Goal: Task Accomplishment & Management: Manage account settings

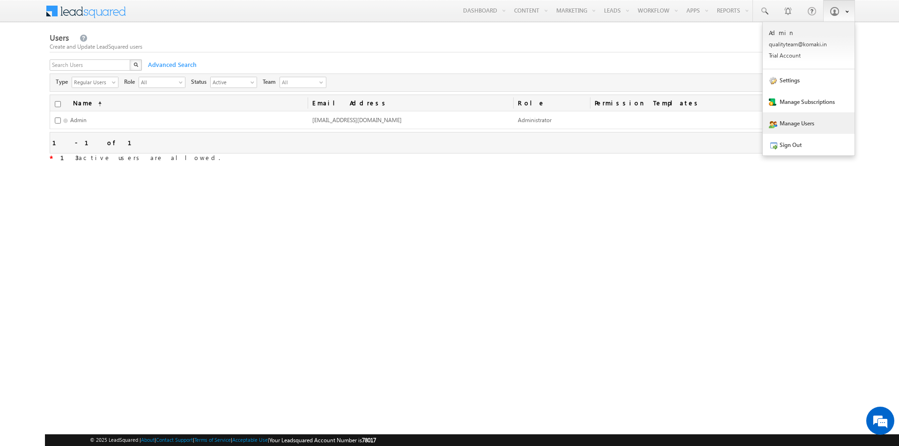
click at [835, 11] on span at bounding box center [833, 11] width 9 height 9
click at [806, 93] on link "Manage Subscriptions" at bounding box center [808, 102] width 92 height 22
click at [841, 12] on span at bounding box center [844, 11] width 8 height 8
click at [782, 55] on p "Trial Accou nt" at bounding box center [808, 55] width 80 height 7
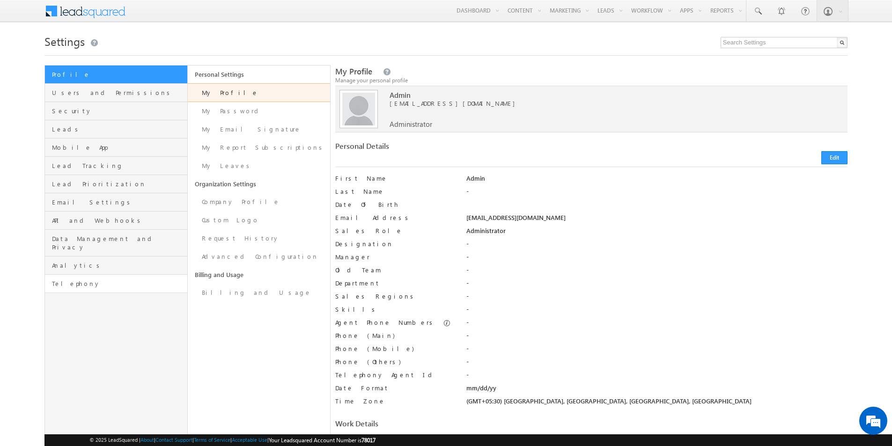
click at [73, 279] on span "Telephony" at bounding box center [118, 283] width 132 height 8
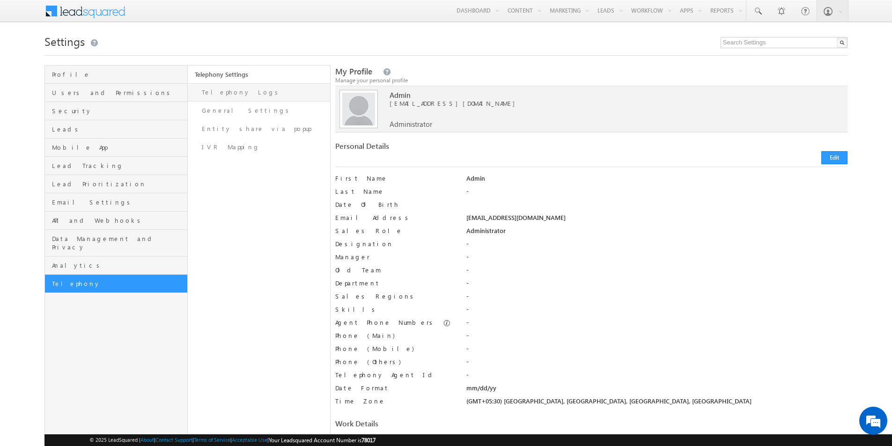
click at [242, 94] on link "Telephony Logs" at bounding box center [259, 92] width 142 height 18
click at [232, 110] on link "General Settings" at bounding box center [259, 111] width 142 height 18
click at [228, 126] on link "Entity share via popup" at bounding box center [259, 129] width 142 height 18
click at [223, 150] on link "IVR Mapping" at bounding box center [259, 147] width 142 height 18
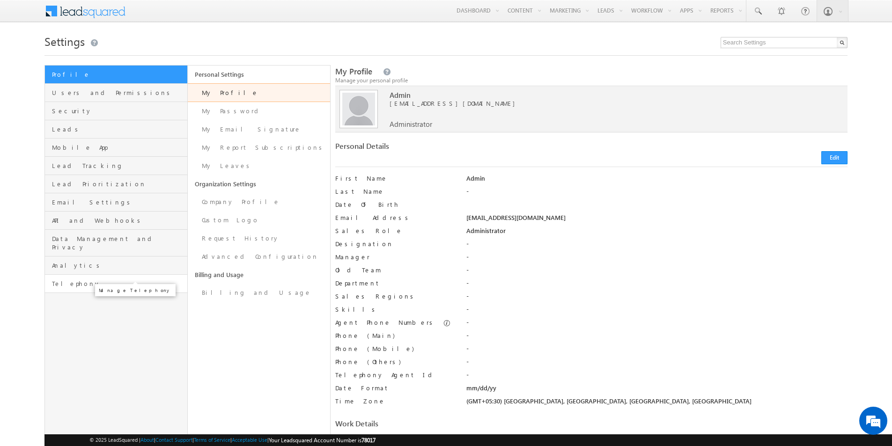
click at [103, 279] on span "Telephony" at bounding box center [118, 283] width 132 height 8
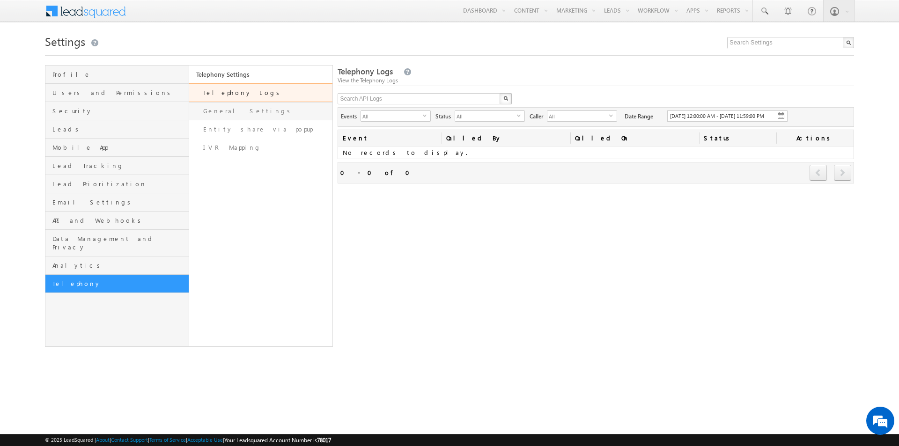
click at [243, 114] on link "General Settings" at bounding box center [261, 111] width 144 height 18
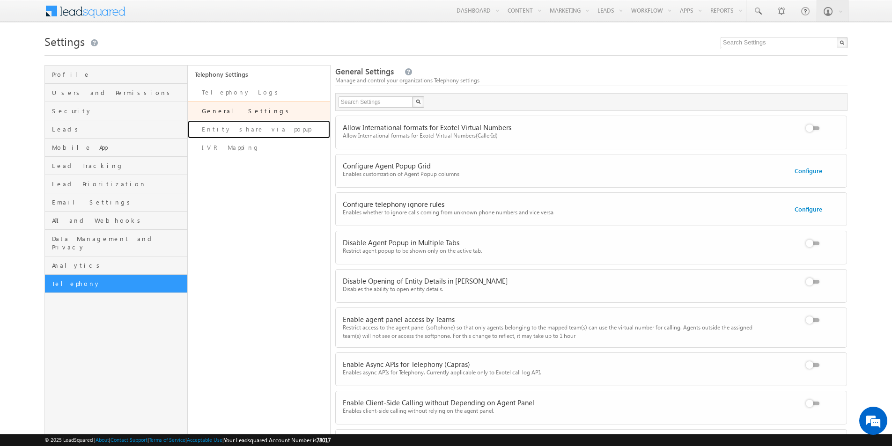
click at [250, 132] on link "Entity share via popup" at bounding box center [259, 129] width 142 height 18
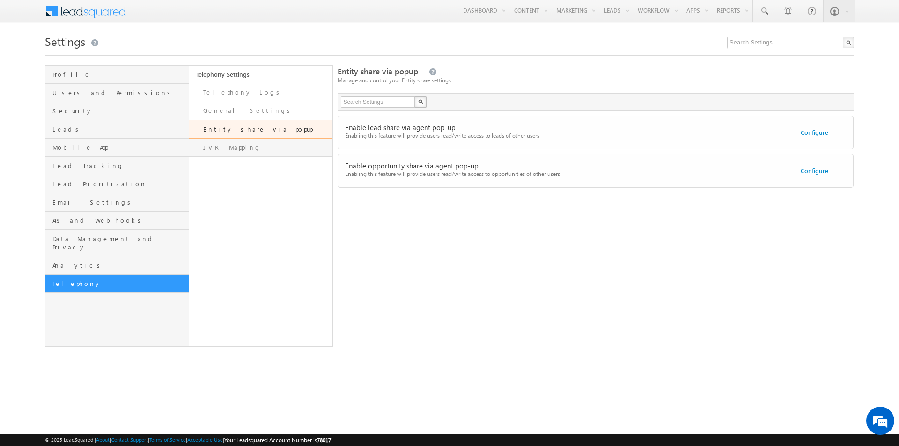
click at [232, 154] on link "IVR Mapping" at bounding box center [261, 148] width 144 height 18
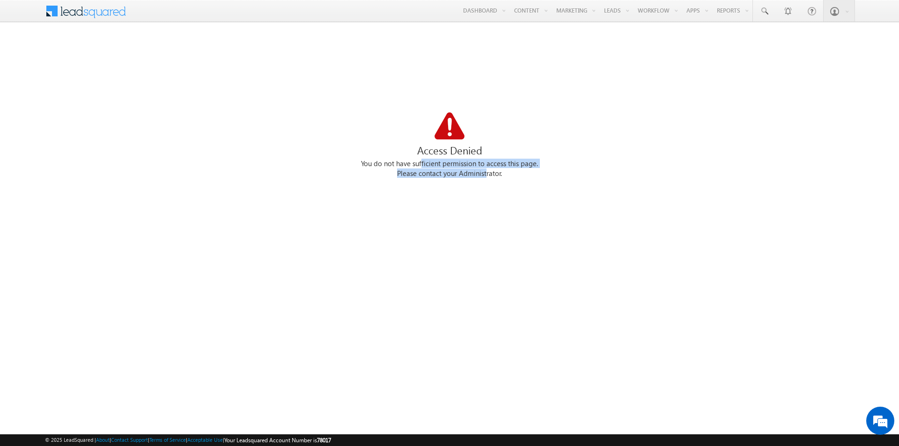
drag, startPoint x: 422, startPoint y: 162, endPoint x: 605, endPoint y: 177, distance: 183.6
click at [599, 177] on div "You do not have sufficient permission to access this page. Please contact your …" at bounding box center [449, 169] width 809 height 20
click at [606, 177] on div "Please contact your Administrator." at bounding box center [449, 174] width 809 height 10
drag, startPoint x: 430, startPoint y: 161, endPoint x: 543, endPoint y: 173, distance: 114.0
click at [543, 173] on div "You do not have sufficient permission to access this page. Please contact your …" at bounding box center [449, 169] width 809 height 20
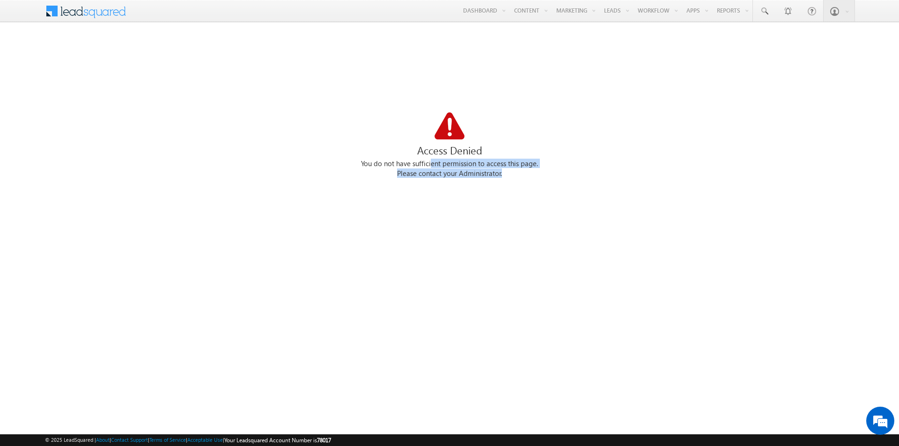
click at [543, 173] on div "Please contact your Administrator." at bounding box center [449, 174] width 809 height 10
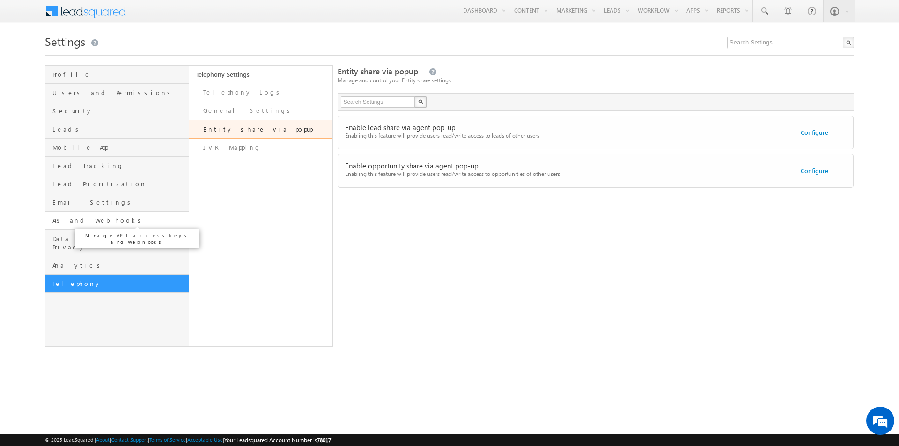
click at [85, 219] on span "API and Webhooks" at bounding box center [119, 220] width 134 height 8
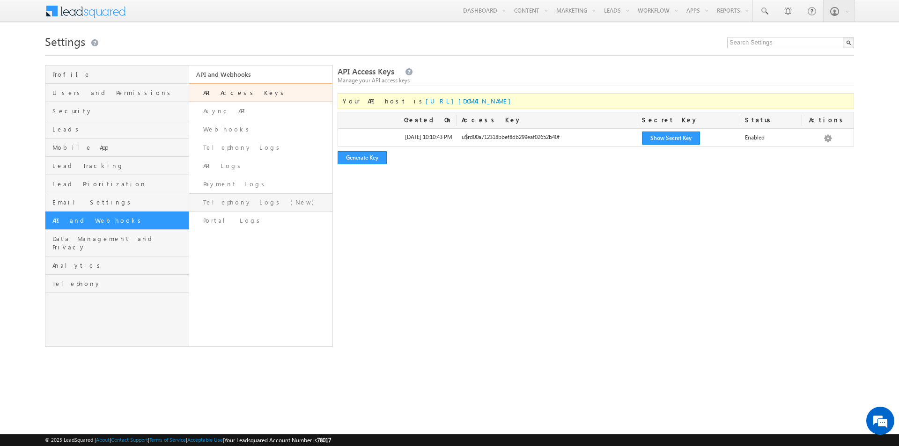
click at [237, 202] on link "Telephony Logs (New)" at bounding box center [261, 202] width 144 height 18
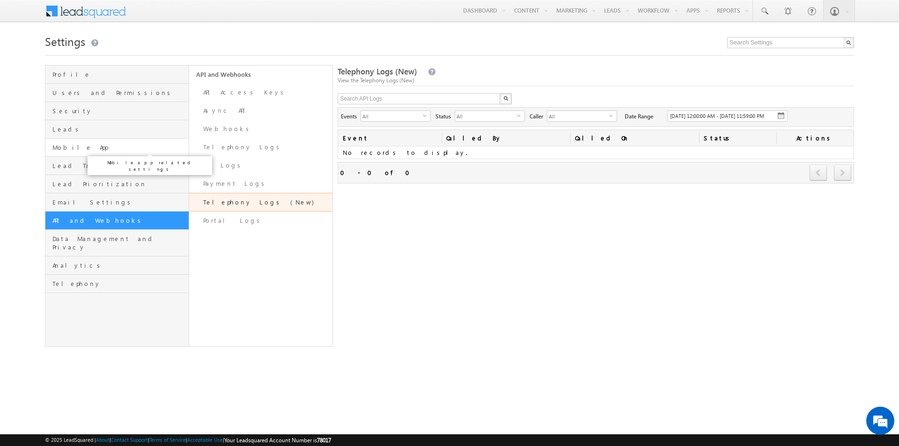
click at [109, 151] on span "Mobile App" at bounding box center [119, 147] width 134 height 8
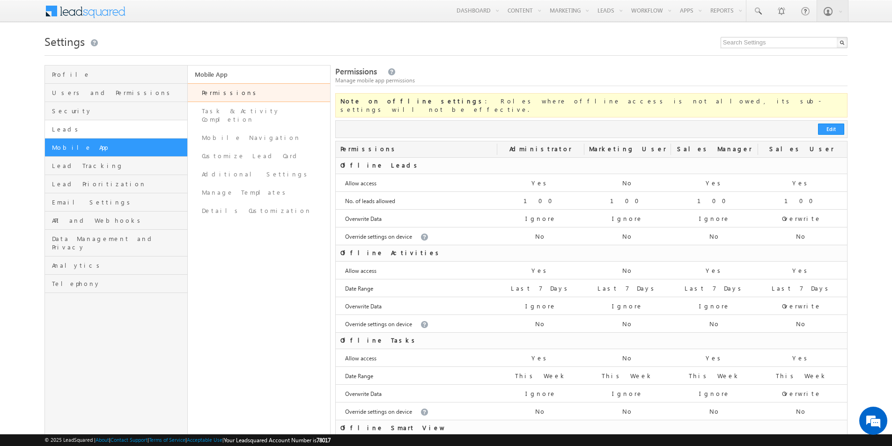
click at [82, 137] on link "Leads" at bounding box center [116, 129] width 142 height 18
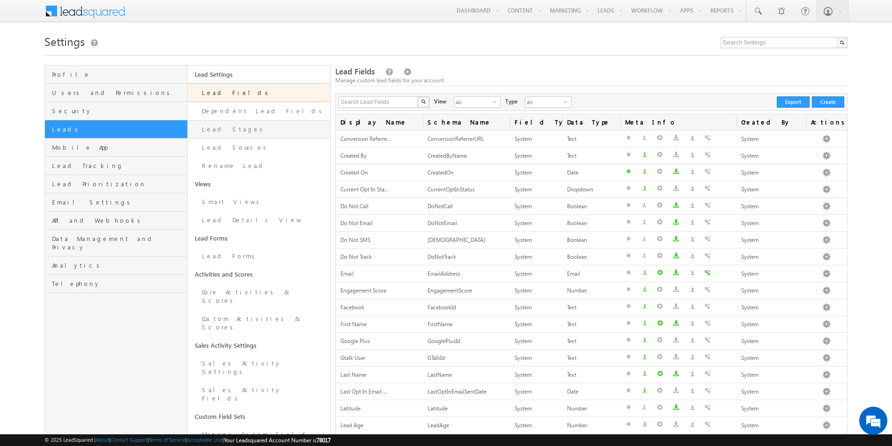
click at [229, 129] on link "Lead Stages" at bounding box center [259, 129] width 142 height 18
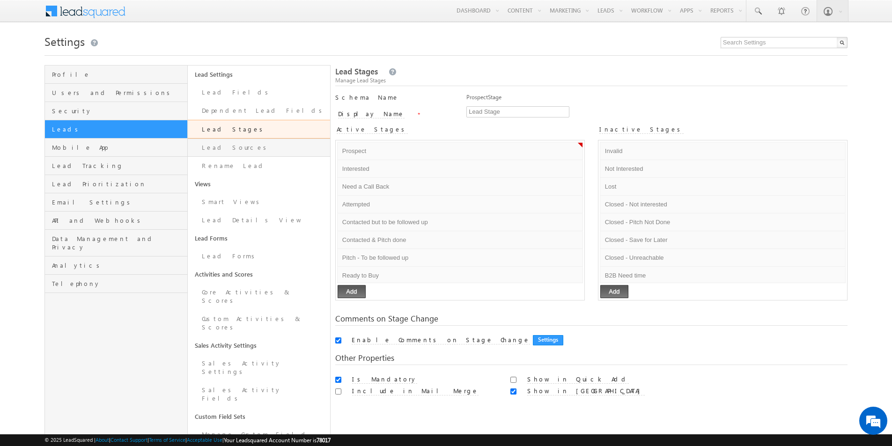
click at [212, 153] on link "Lead Sources" at bounding box center [259, 148] width 142 height 18
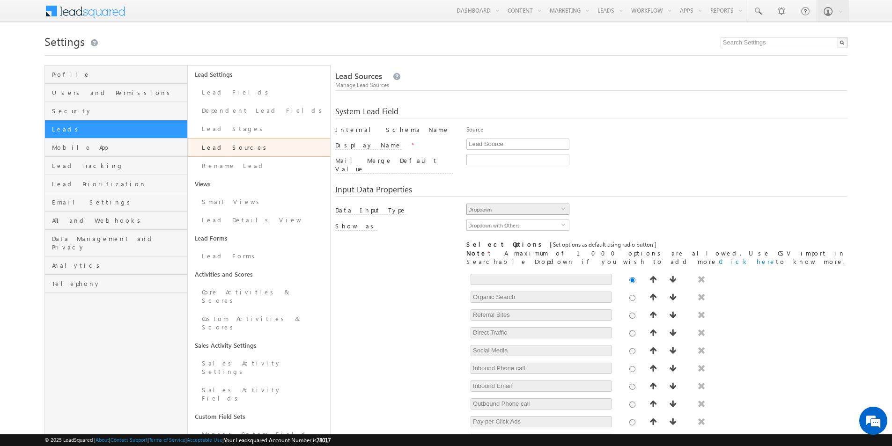
click at [563, 206] on span "select" at bounding box center [564, 208] width 7 height 4
click at [561, 220] on span "select" at bounding box center [564, 228] width 7 height 16
click at [625, 211] on div "Dropdown select 8" at bounding box center [656, 212] width 380 height 16
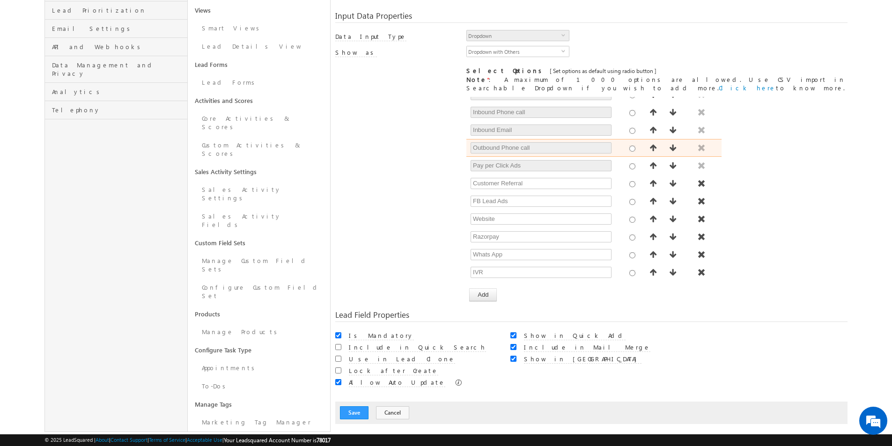
scroll to position [94, 0]
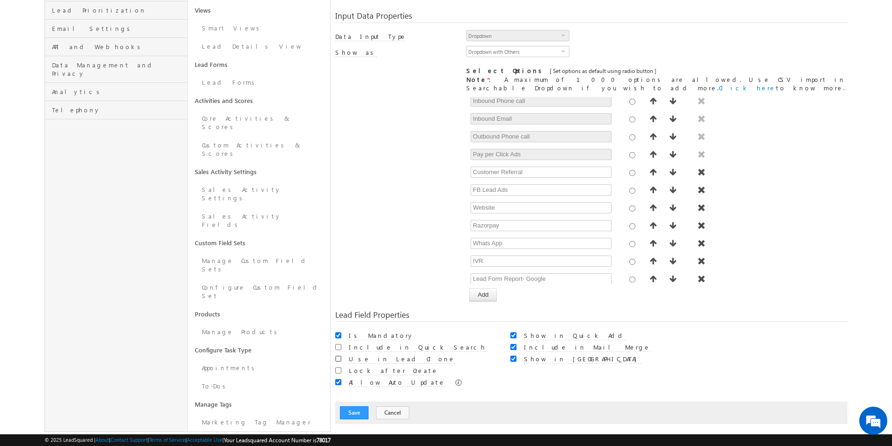
click at [337, 356] on input "Use in Lead Clone" at bounding box center [338, 359] width 6 height 6
checkbox input "false"
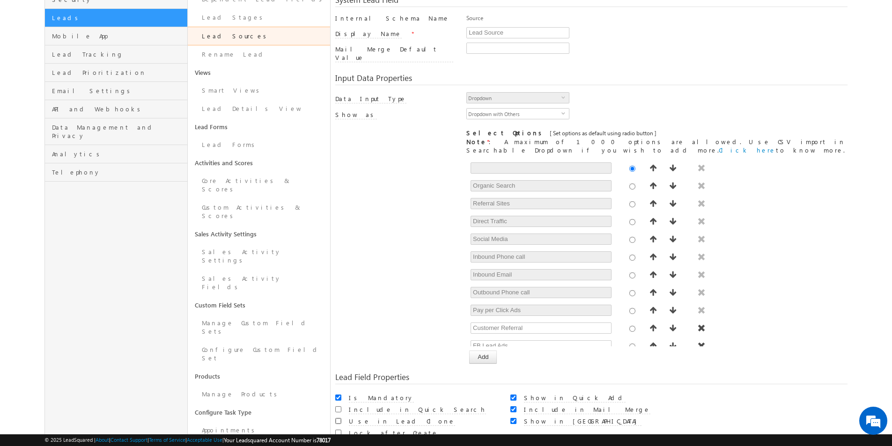
scroll to position [33, 0]
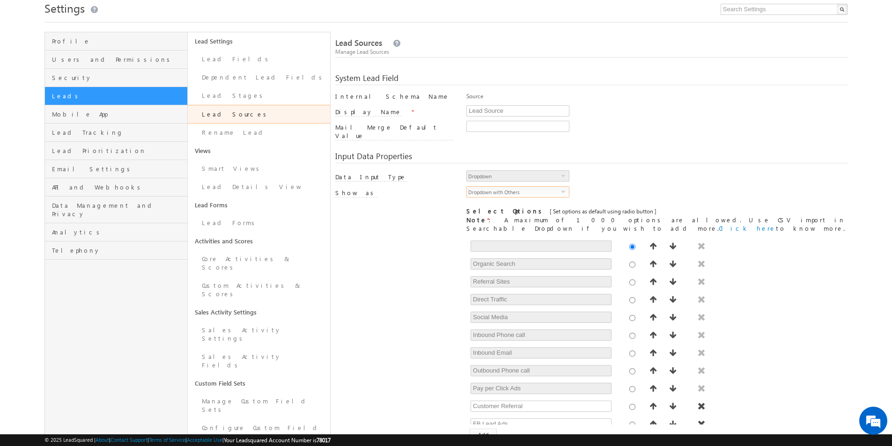
click at [507, 187] on span "Dropdown with Others" at bounding box center [514, 192] width 95 height 10
click at [503, 187] on span "Dropdown with Others" at bounding box center [514, 192] width 95 height 10
click at [69, 63] on span "Users and Permissions" at bounding box center [118, 59] width 132 height 8
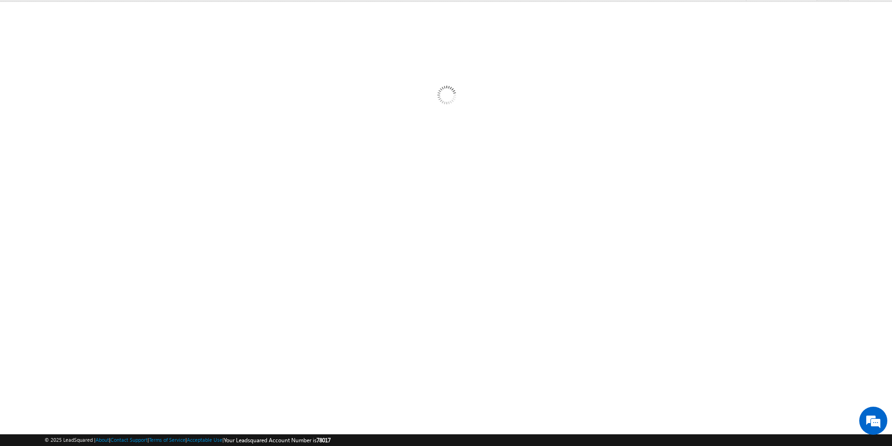
scroll to position [21, 0]
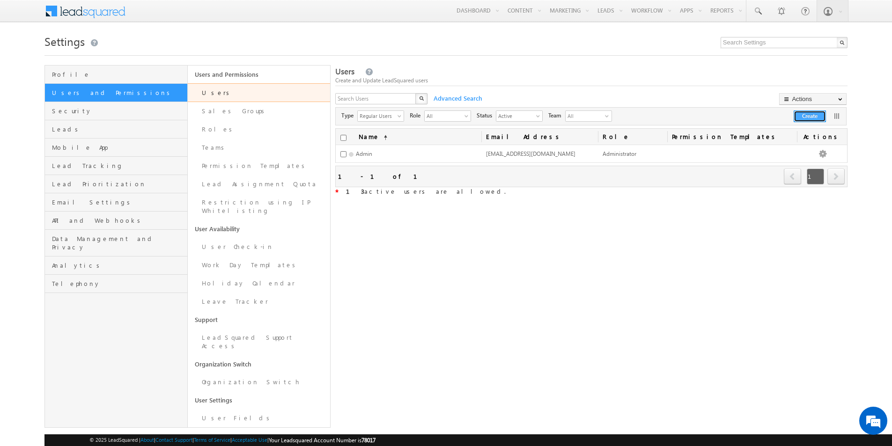
click at [812, 120] on button "Create" at bounding box center [809, 116] width 32 height 12
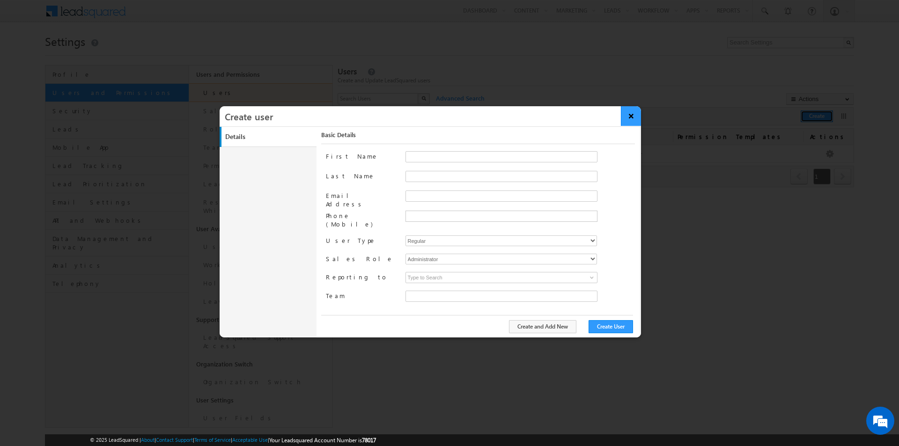
type input "7ead3908-5f5f-11ed-8792-02abb63487ca"
click at [426, 198] on input "Email Address" at bounding box center [501, 195] width 192 height 11
click at [442, 276] on div at bounding box center [519, 279] width 229 height 14
click at [441, 203] on span "Required field" at bounding box center [519, 205] width 229 height 7
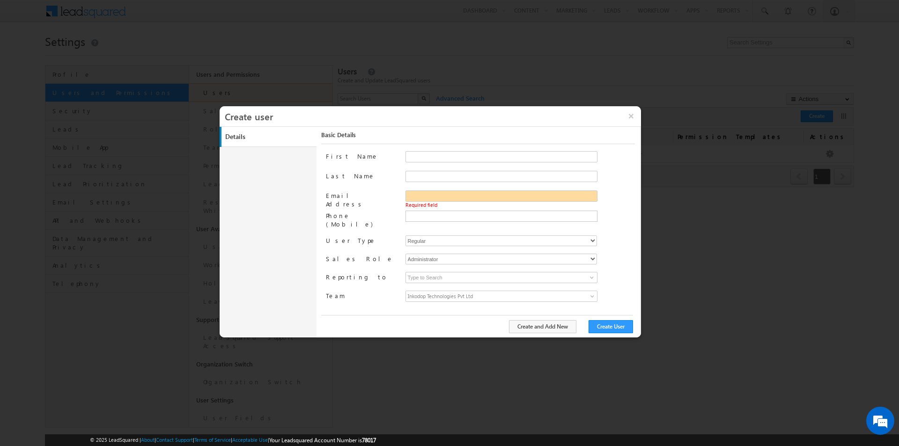
drag, startPoint x: 369, startPoint y: 200, endPoint x: 381, endPoint y: 212, distance: 17.2
click at [369, 201] on div "Email Address" at bounding box center [361, 200] width 71 height 20
click at [425, 204] on span "Required field" at bounding box center [421, 205] width 32 height 6
click at [415, 192] on input "Email Address" at bounding box center [501, 195] width 192 height 11
click at [390, 194] on label "Email Address" at bounding box center [361, 199] width 71 height 18
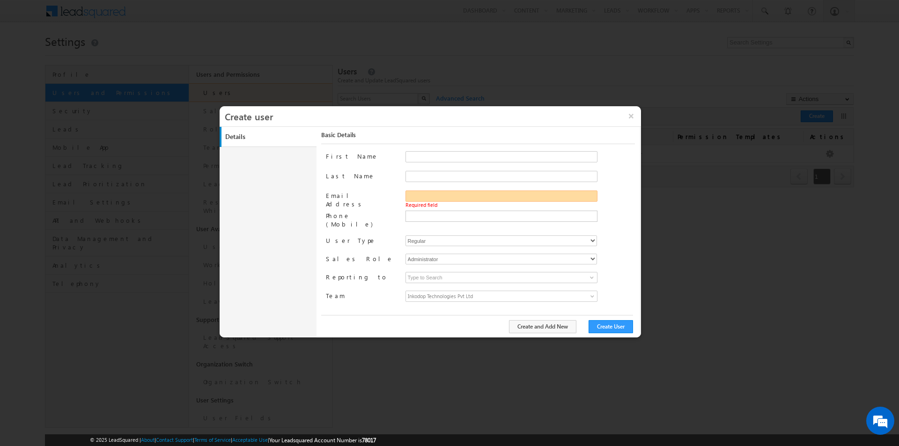
click at [405, 194] on input "Email Address" at bounding box center [501, 195] width 192 height 11
click at [424, 192] on input "Email Address" at bounding box center [501, 195] width 192 height 11
click at [388, 207] on div "Email Address Required field" at bounding box center [480, 200] width 308 height 20
click at [431, 217] on input "text" at bounding box center [500, 215] width 187 height 7
click at [387, 208] on div "Email Address Required field" at bounding box center [480, 200] width 308 height 20
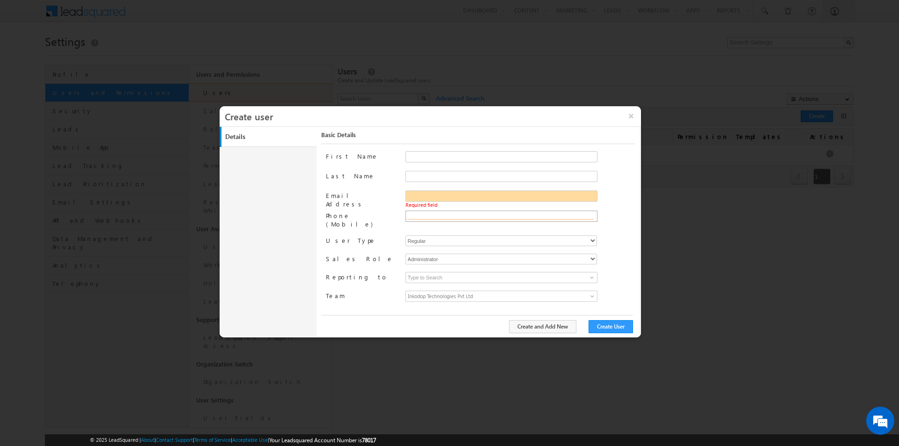
click at [422, 213] on input "text" at bounding box center [500, 215] width 187 height 7
click at [480, 196] on input "Email Address" at bounding box center [501, 195] width 192 height 11
click at [629, 120] on button "×" at bounding box center [631, 116] width 20 height 20
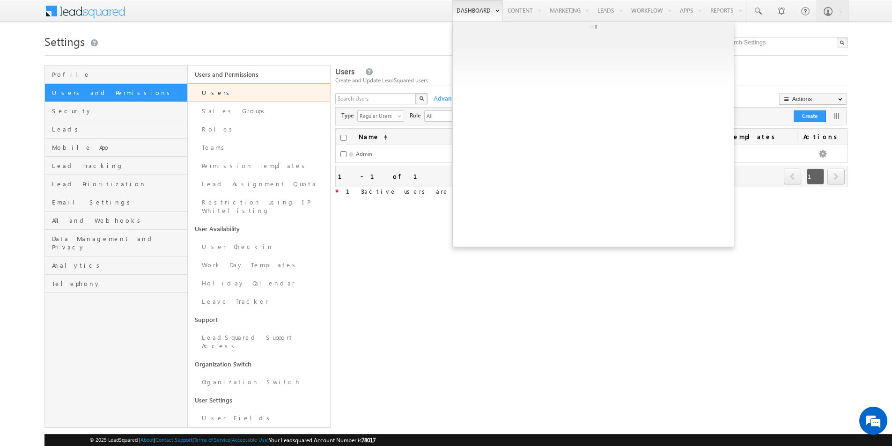
click at [472, 7] on link "Dashboard" at bounding box center [477, 11] width 51 height 22
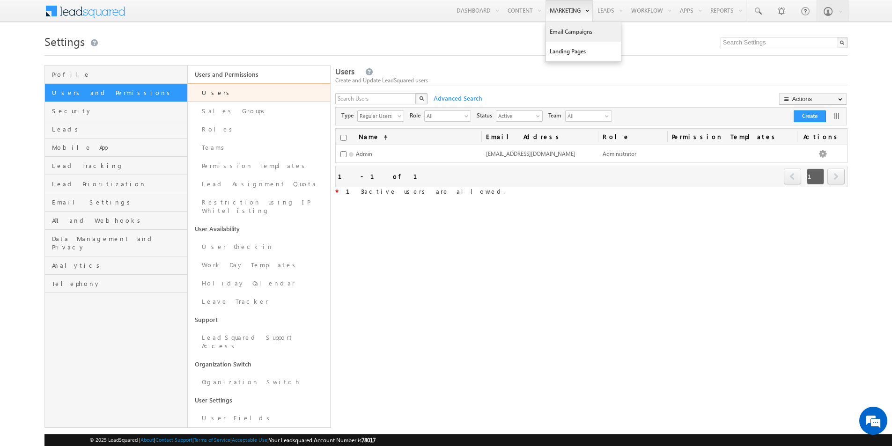
click at [570, 31] on link "Email Campaigns" at bounding box center [583, 32] width 75 height 20
